Goal: Task Accomplishment & Management: Complete application form

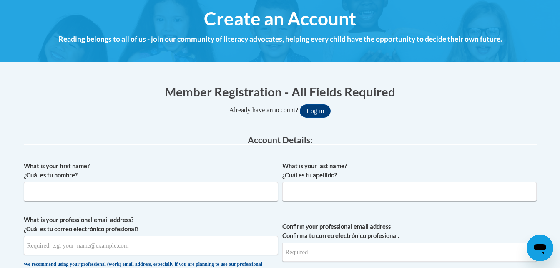
scroll to position [133, 0]
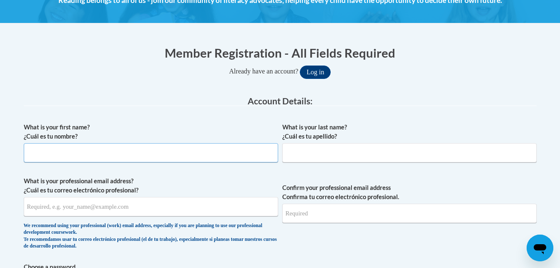
click at [153, 149] on input "What is your first name? ¿Cuál es tu nombre?" at bounding box center [151, 152] width 254 height 19
type input "Ashly"
type input "[PERSON_NAME]"
type input "[EMAIL_ADDRESS][PERSON_NAME][DOMAIN_NAME]"
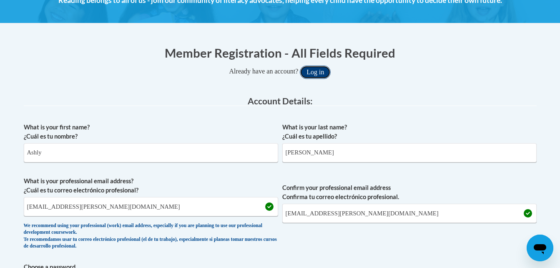
click at [322, 72] on button "Log in" at bounding box center [315, 71] width 31 height 13
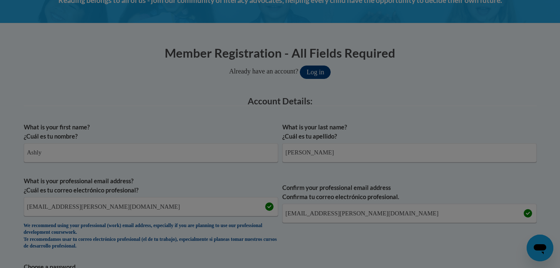
scroll to position [168, 0]
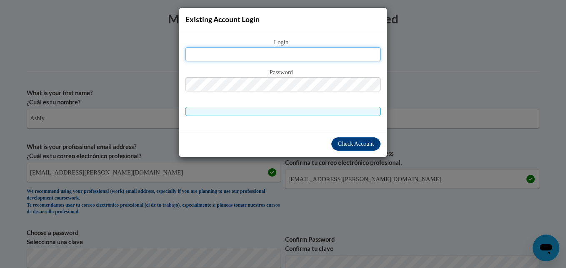
click at [301, 48] on input "text" at bounding box center [283, 54] width 195 height 14
type input "[EMAIL_ADDRESS][PERSON_NAME][DOMAIN_NAME]"
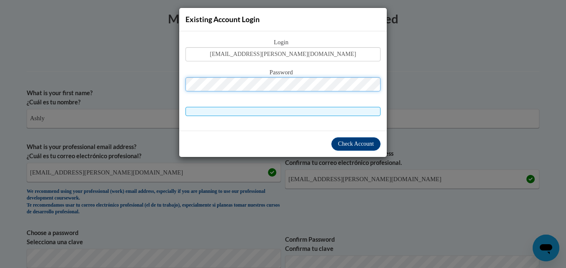
click at [303, 31] on button "Log in" at bounding box center [318, 37] width 31 height 13
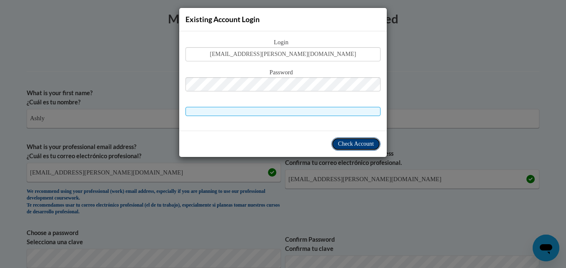
click at [352, 146] on span "Check Account" at bounding box center [356, 144] width 36 height 6
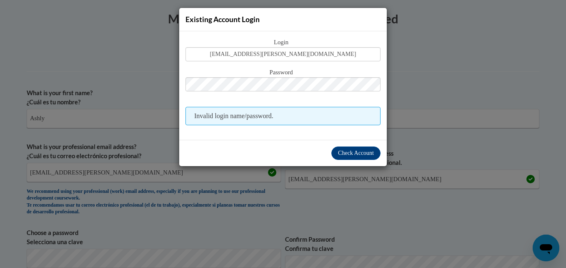
click at [413, 93] on div "Existing Account Login Login [EMAIL_ADDRESS][PERSON_NAME][DOMAIN_NAME] Password…" at bounding box center [283, 134] width 566 height 268
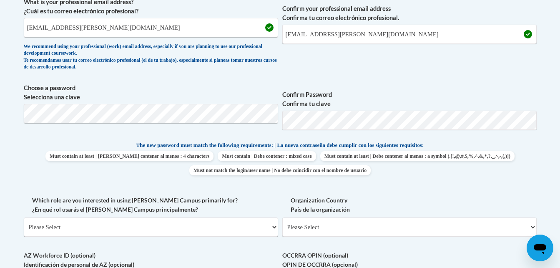
scroll to position [317, 0]
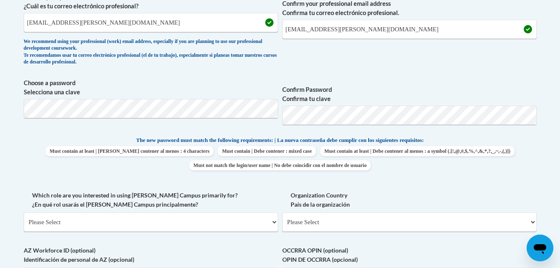
click at [484, 140] on p "The new password must match the following requirements: | La nueva contraseña d…" at bounding box center [280, 141] width 513 height 10
click at [173, 216] on select "Please Select College/University | Colegio/Universidad Community/Nonprofit Part…" at bounding box center [151, 221] width 254 height 19
select select "fbf2d438-af2f-41f8-98f1-81c410e29de3"
click at [24, 212] on select "Please Select College/University | Colegio/Universidad Community/Nonprofit Part…" at bounding box center [151, 221] width 254 height 19
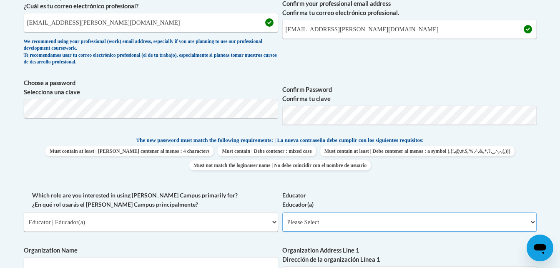
click at [340, 219] on select "Please Select Early Learning/Daycare Teacher/Family Home Care Provider | Maestr…" at bounding box center [409, 221] width 254 height 19
select select "5e2af403-4f2c-4e49-a02f-103e55d7b75b"
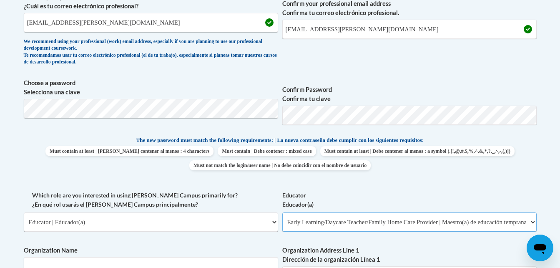
click at [282, 212] on select "Please Select Early Learning/Daycare Teacher/Family Home Care Provider | Maestr…" at bounding box center [409, 221] width 254 height 19
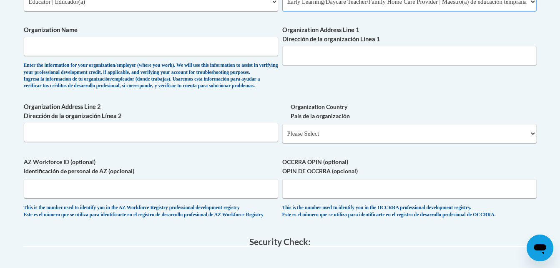
scroll to position [540, 0]
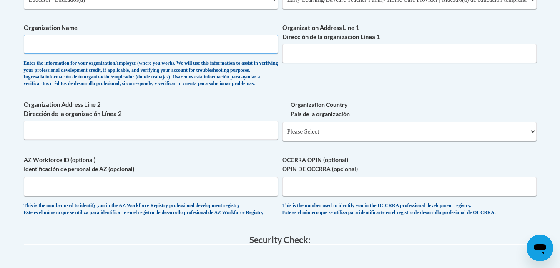
click at [190, 44] on input "Organization Name" at bounding box center [151, 44] width 254 height 19
type input "[PERSON_NAME][GEOGRAPHIC_DATA]"
click at [298, 55] on input "Organization Address Line 1 Dirección de la organización Línea 1" at bounding box center [409, 53] width 254 height 19
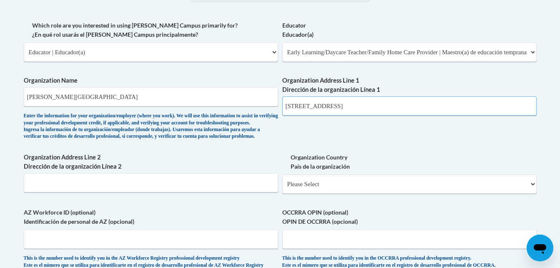
scroll to position [481, 0]
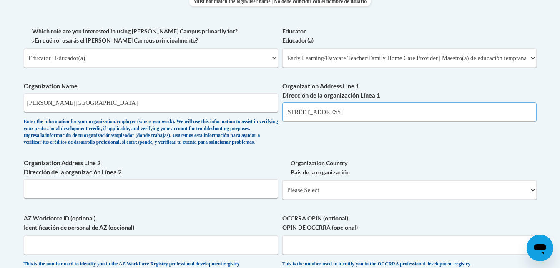
type input "[STREET_ADDRESS]"
click at [242, 198] on input "Organization Address Line 2 Dirección de la organización Línea 2" at bounding box center [151, 188] width 254 height 19
type input "[PERSON_NAME] ,MS 39114"
click at [528, 199] on select "Please Select [GEOGRAPHIC_DATA] | [GEOGRAPHIC_DATA] Outside of [GEOGRAPHIC_DATA…" at bounding box center [409, 189] width 254 height 19
select select "ad49bcad-a171-4b2e-b99c-48b446064914"
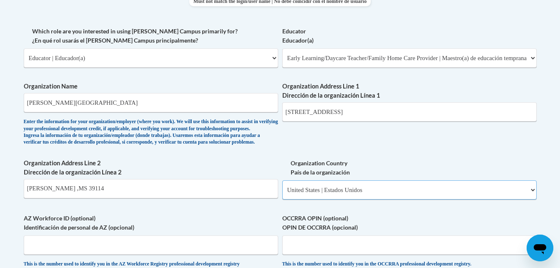
click at [282, 194] on select "Please Select [GEOGRAPHIC_DATA] | [GEOGRAPHIC_DATA] Outside of [GEOGRAPHIC_DATA…" at bounding box center [409, 189] width 254 height 19
select select
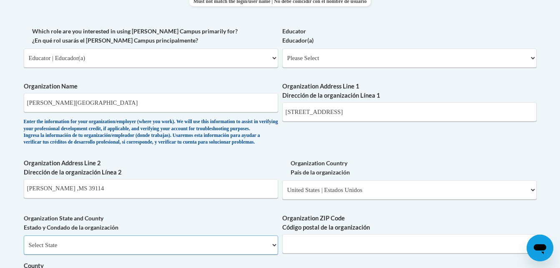
scroll to position [482, 0]
click at [141, 254] on select "Select State [US_STATE] [US_STATE] [US_STATE] [US_STATE] [US_STATE] [US_STATE] …" at bounding box center [151, 244] width 254 height 19
select select "[US_STATE]"
click at [24, 249] on select "Select State [US_STATE] [US_STATE] [US_STATE] [US_STATE] [US_STATE] [US_STATE] …" at bounding box center [151, 244] width 254 height 19
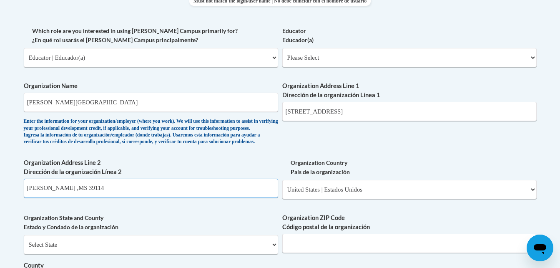
drag, startPoint x: 98, startPoint y: 204, endPoint x: 8, endPoint y: 211, distance: 90.8
click at [8, 211] on body "This site uses cookies to help improve your learning experience. By continuing …" at bounding box center [280, 135] width 560 height 1234
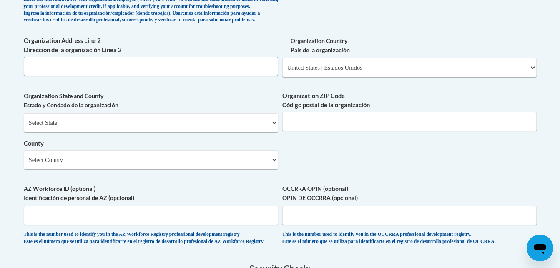
scroll to position [606, 0]
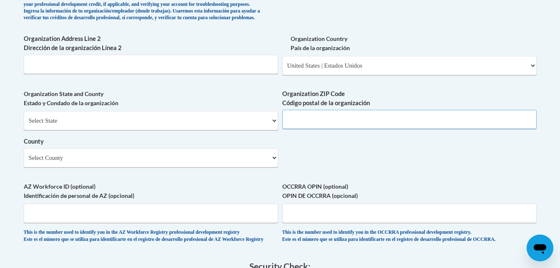
click at [328, 129] on input "Organization ZIP Code Código postal de la organización" at bounding box center [409, 119] width 254 height 19
type input "39114"
click at [276, 167] on select "Select County Adams [PERSON_NAME] Amite [PERSON_NAME] [PERSON_NAME] Chickasaw C…" at bounding box center [151, 157] width 254 height 19
select select "[PERSON_NAME]"
click at [24, 162] on select "Select County Adams [PERSON_NAME] Amite [PERSON_NAME] [PERSON_NAME] Chickasaw C…" at bounding box center [151, 157] width 254 height 19
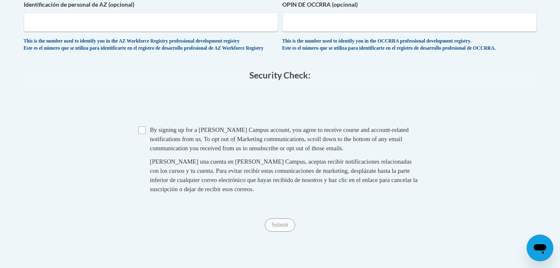
scroll to position [799, 0]
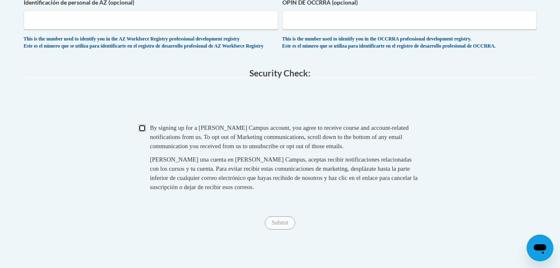
click at [142, 132] on input "Checkbox" at bounding box center [142, 128] width 8 height 8
checkbox input "true"
click at [277, 229] on input "Submit" at bounding box center [280, 222] width 30 height 13
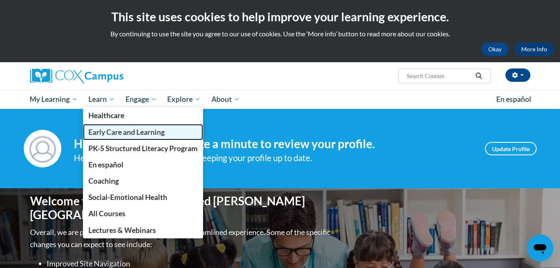
click at [100, 133] on span "Early Care and Learning" at bounding box center [126, 132] width 76 height 9
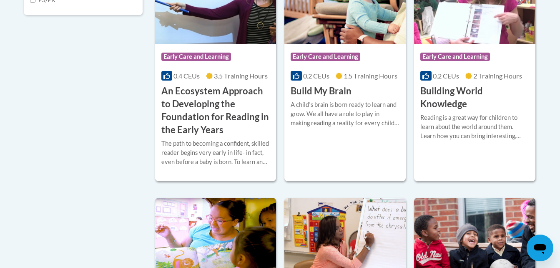
scroll to position [272, 0]
